Goal: Task Accomplishment & Management: Complete application form

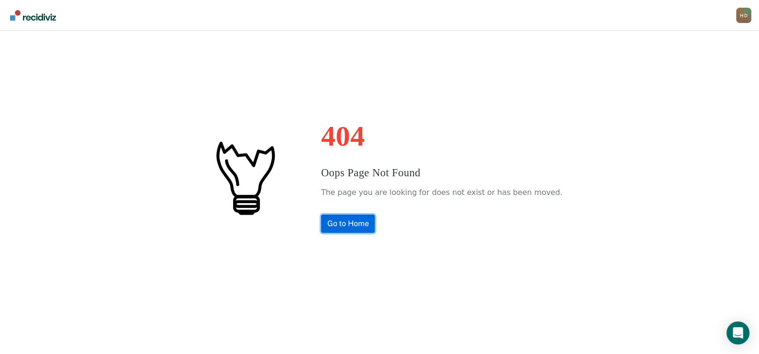
click at [366, 220] on link "Go to Home" at bounding box center [348, 223] width 54 height 18
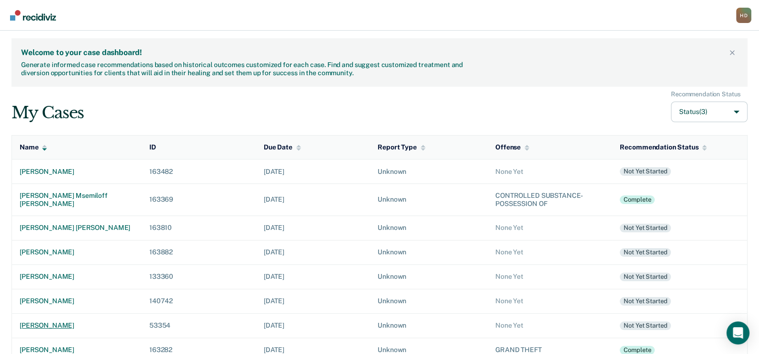
click at [49, 322] on div "jason paul lacas" at bounding box center [77, 325] width 114 height 8
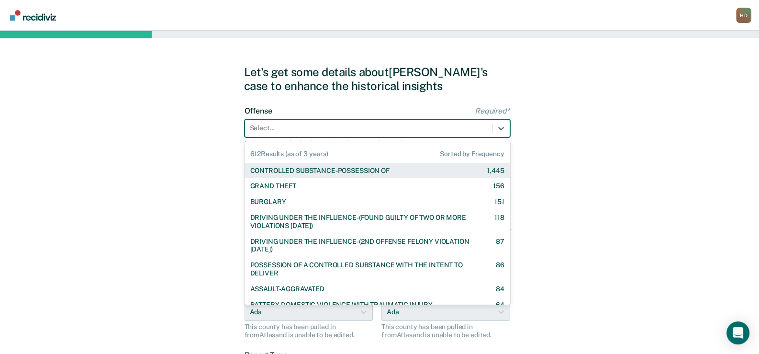
click at [323, 127] on div at bounding box center [368, 128] width 237 height 10
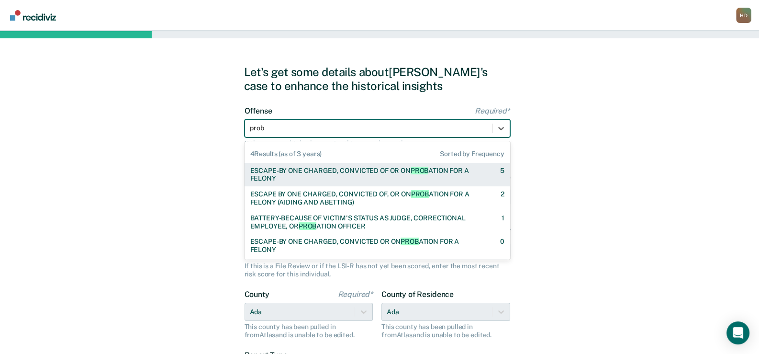
type input "pro"
